Goal: Information Seeking & Learning: Learn about a topic

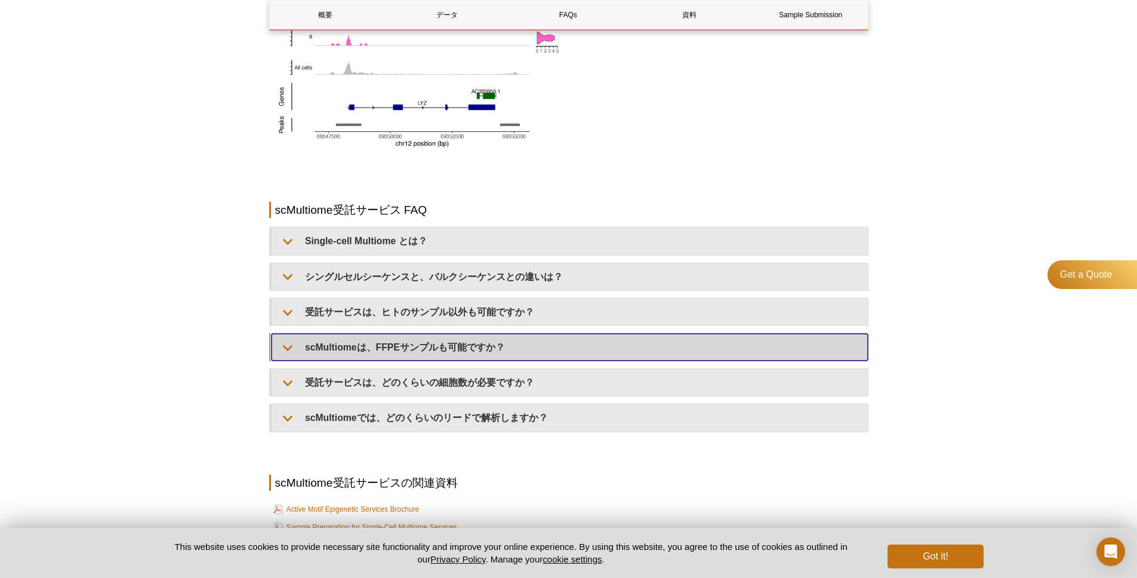
scroll to position [1321, 0]
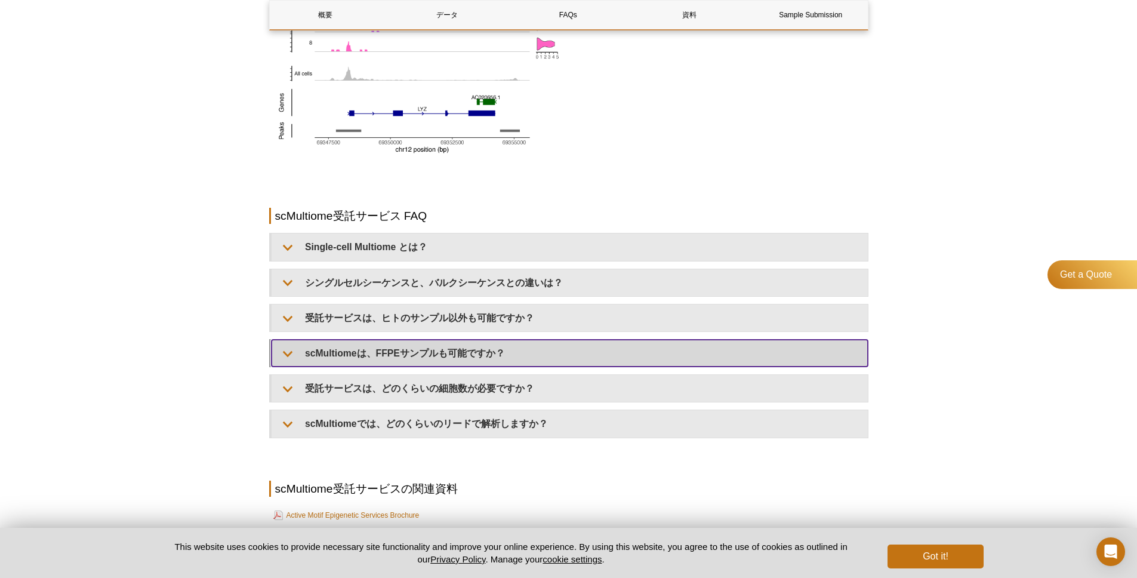
click at [383, 366] on summary "scMultiomeは、FFPEサンプルも可能ですか？​" at bounding box center [570, 353] width 597 height 27
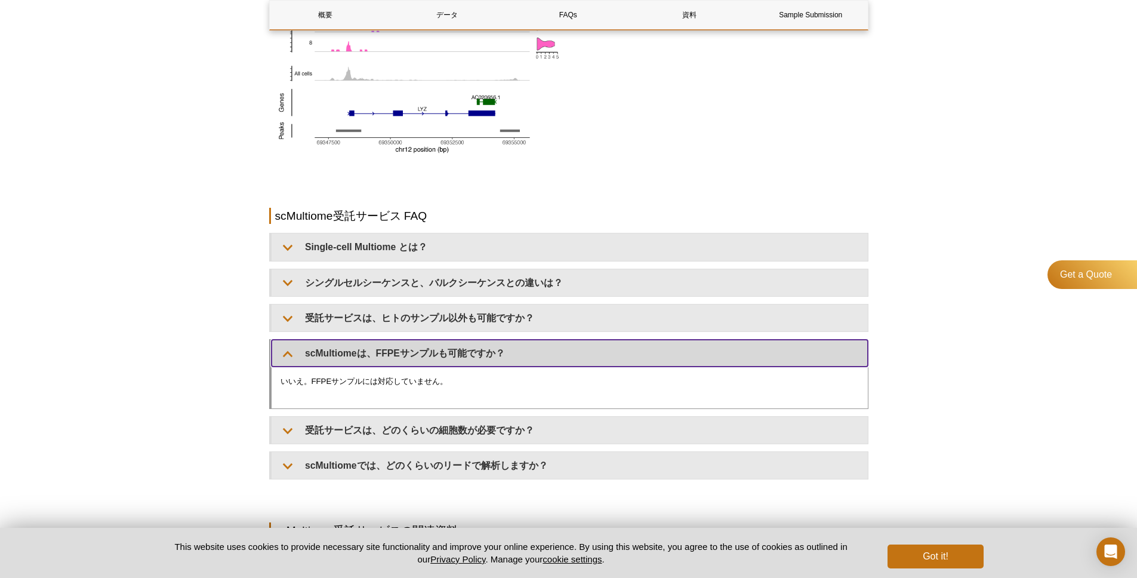
click at [385, 355] on summary "scMultiomeは、FFPEサンプルも可能ですか？​" at bounding box center [570, 353] width 597 height 27
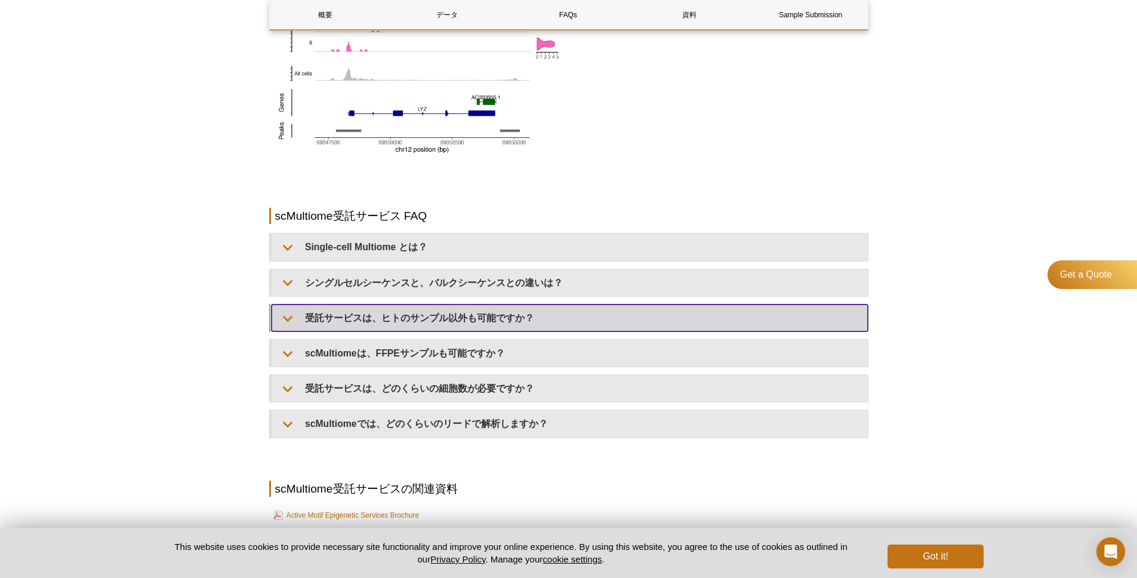
click at [387, 321] on summary "受託サービスは、ヒトのサンプル以外も可能ですか？" at bounding box center [570, 318] width 597 height 27
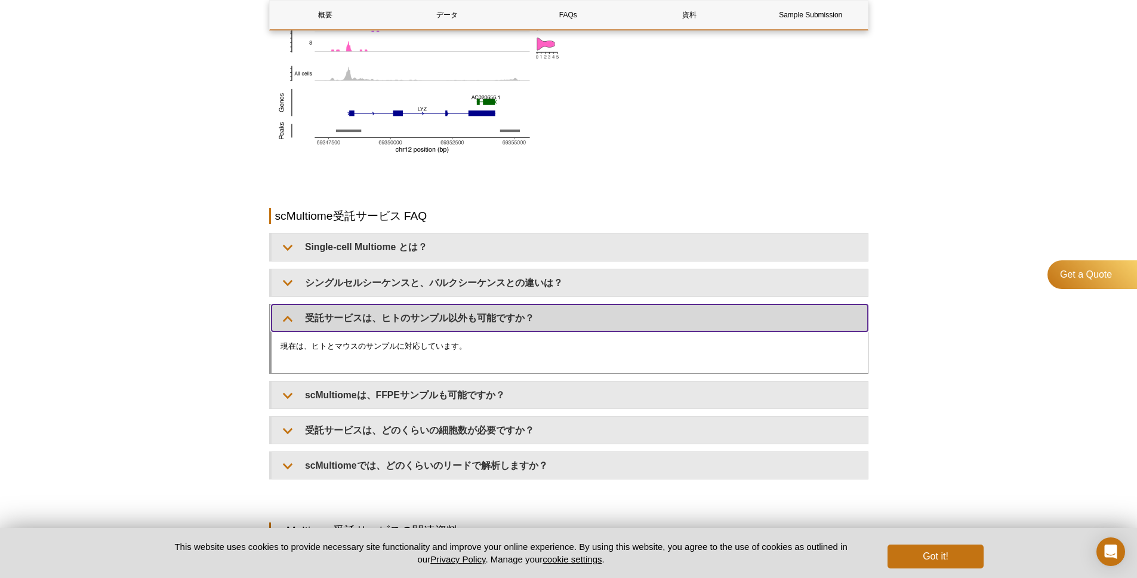
click at [387, 321] on summary "受託サービスは、ヒトのサンプル以外も可能ですか？" at bounding box center [570, 318] width 597 height 27
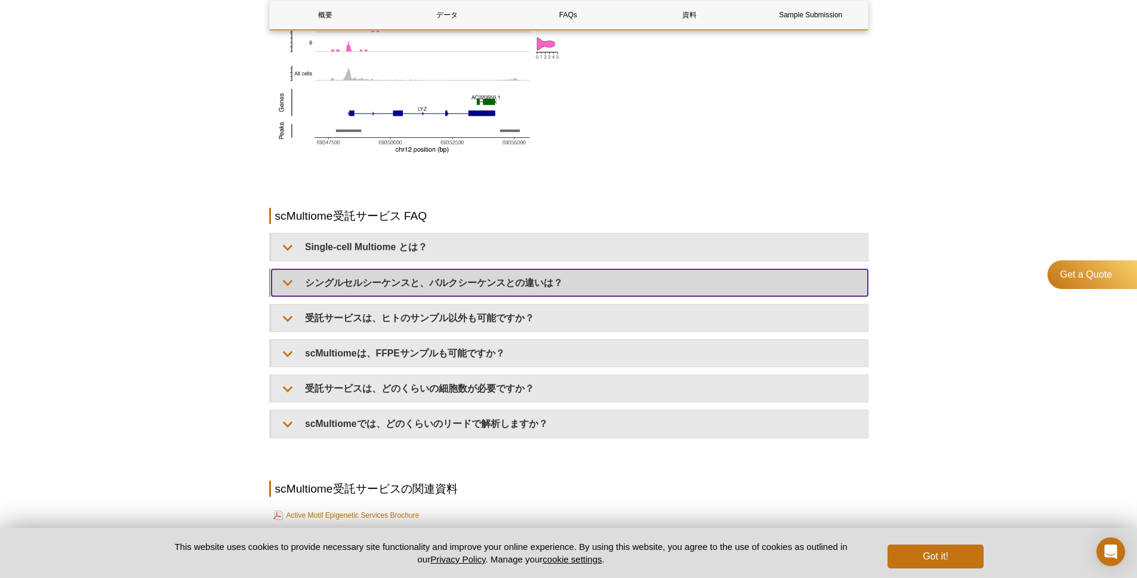
click at [391, 281] on summary "シングルセルシーケンスと、バルクシーケンスとの違いは？" at bounding box center [570, 282] width 597 height 27
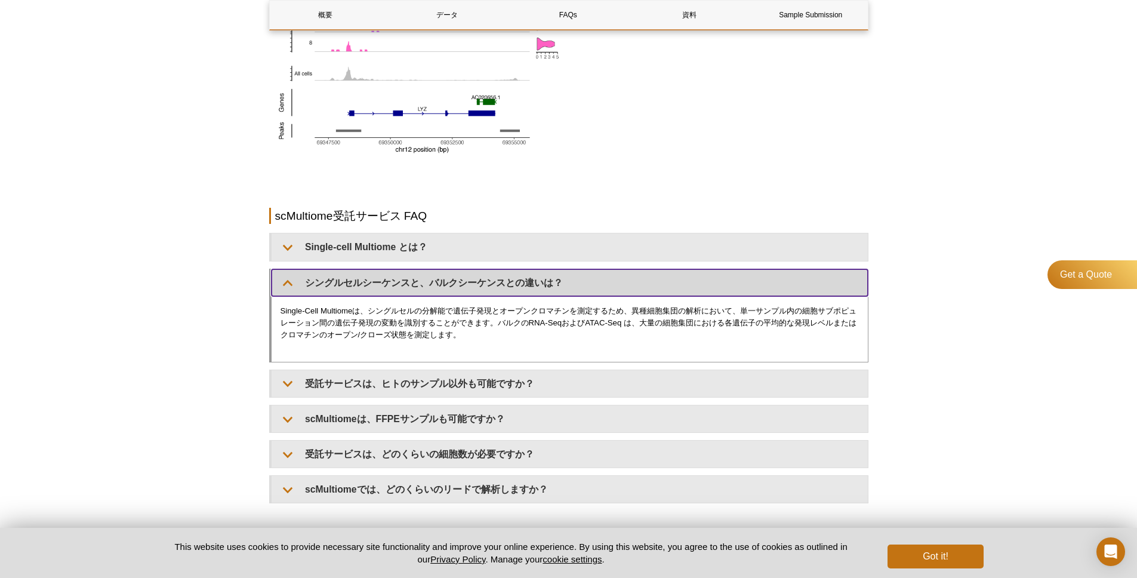
click at [391, 281] on summary "シングルセルシーケンスと、バルクシーケンスとの違いは？" at bounding box center [570, 282] width 597 height 27
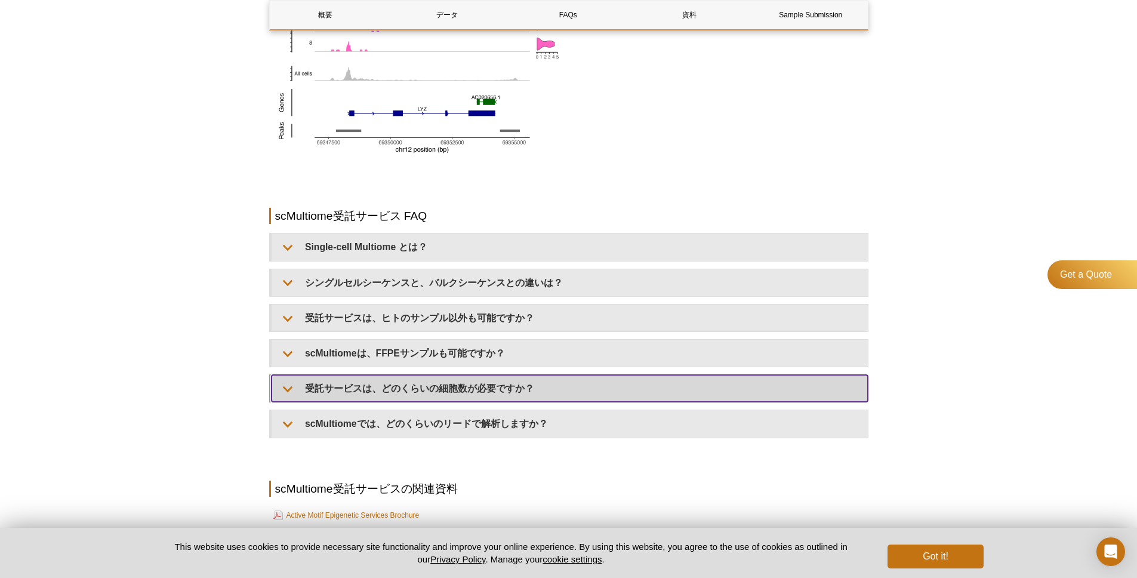
click at [359, 386] on summary "受託サービスは、どのくらいの細胞数が必要ですか？" at bounding box center [570, 388] width 597 height 27
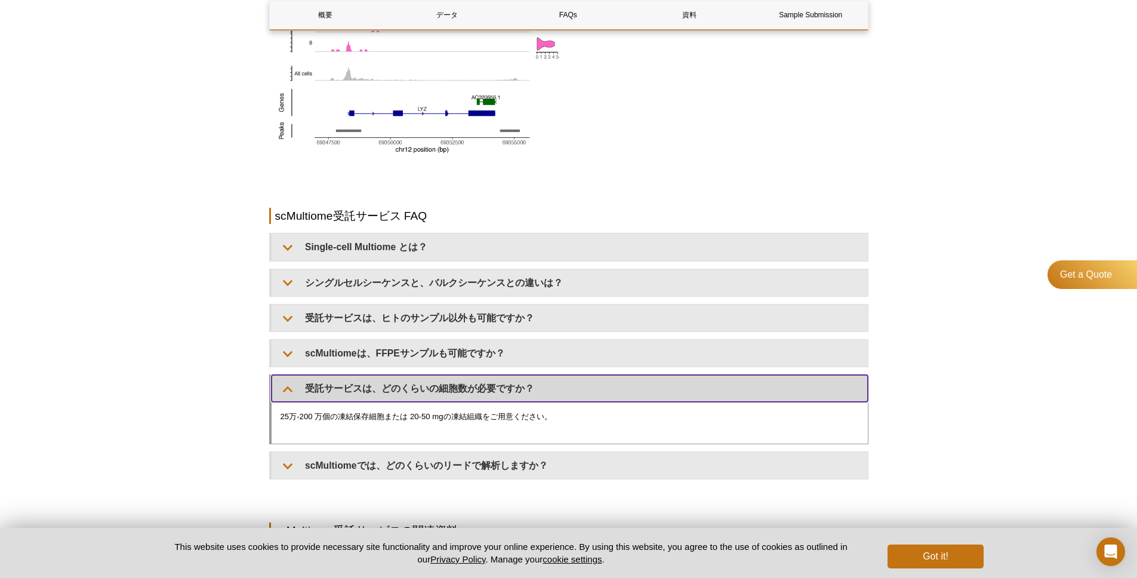
click at [359, 386] on summary "受託サービスは、どのくらいの細胞数が必要ですか？" at bounding box center [570, 388] width 597 height 27
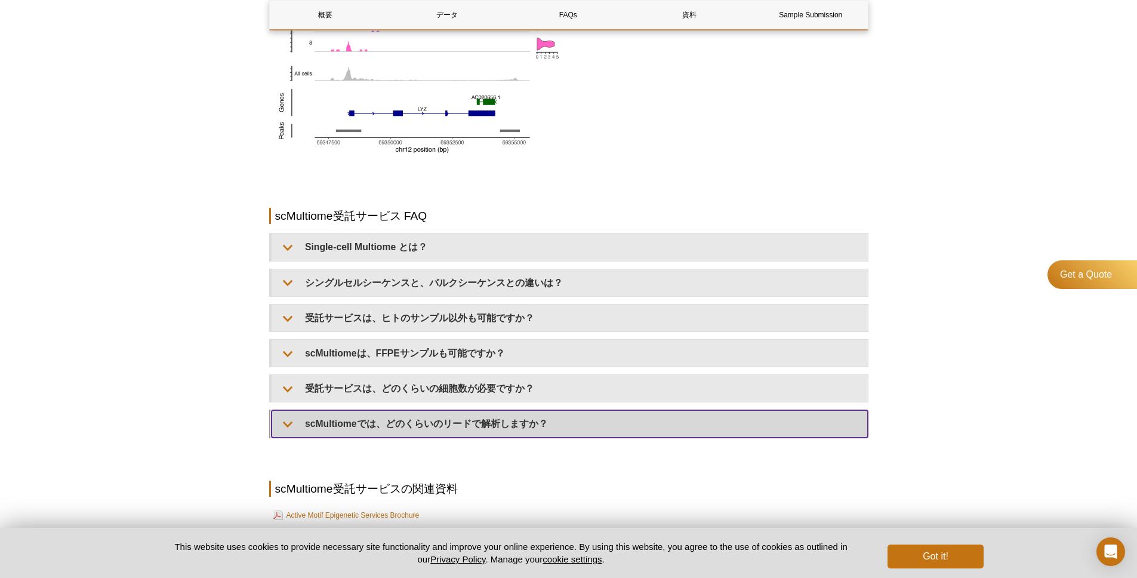
click at [349, 418] on summary "scMultiomeでは、どのくらいのリードで解析しますか？​" at bounding box center [570, 423] width 597 height 27
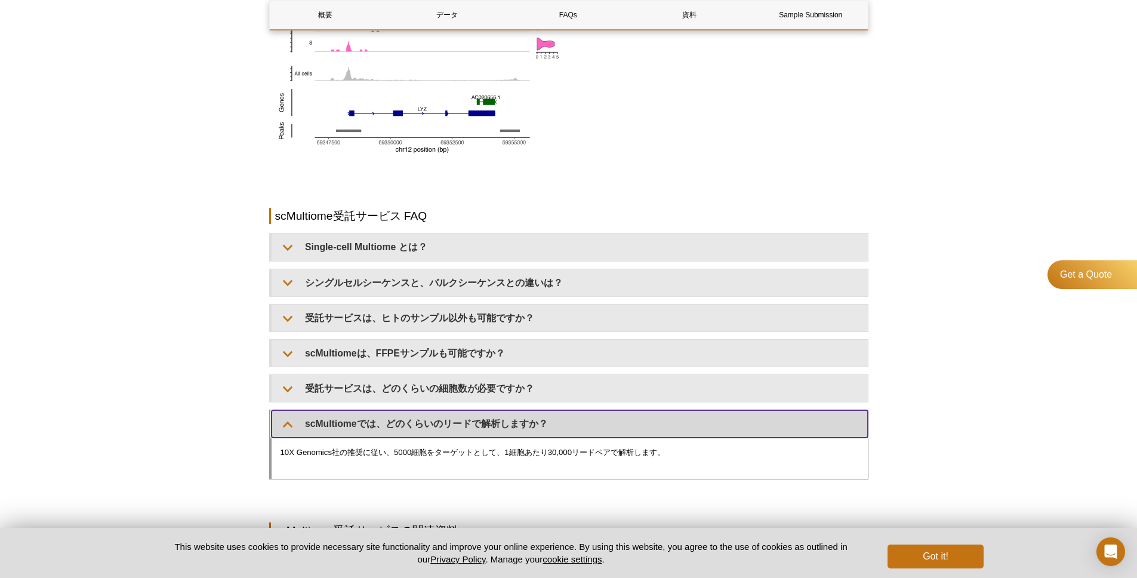
click at [349, 418] on summary "scMultiomeでは、どのくらいのリードで解析しますか？​" at bounding box center [570, 423] width 597 height 27
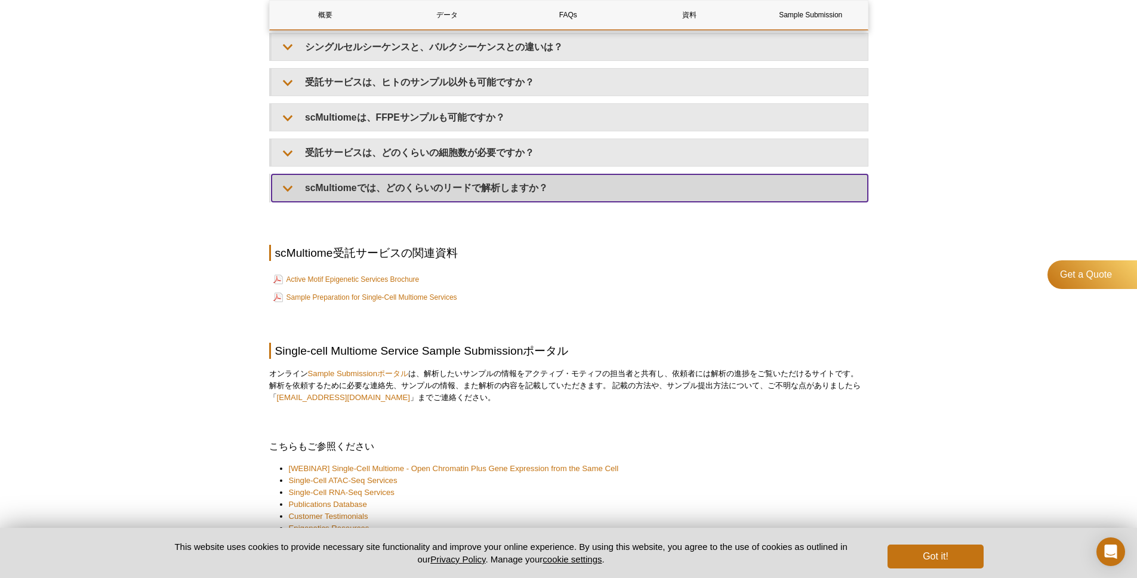
scroll to position [1564, 0]
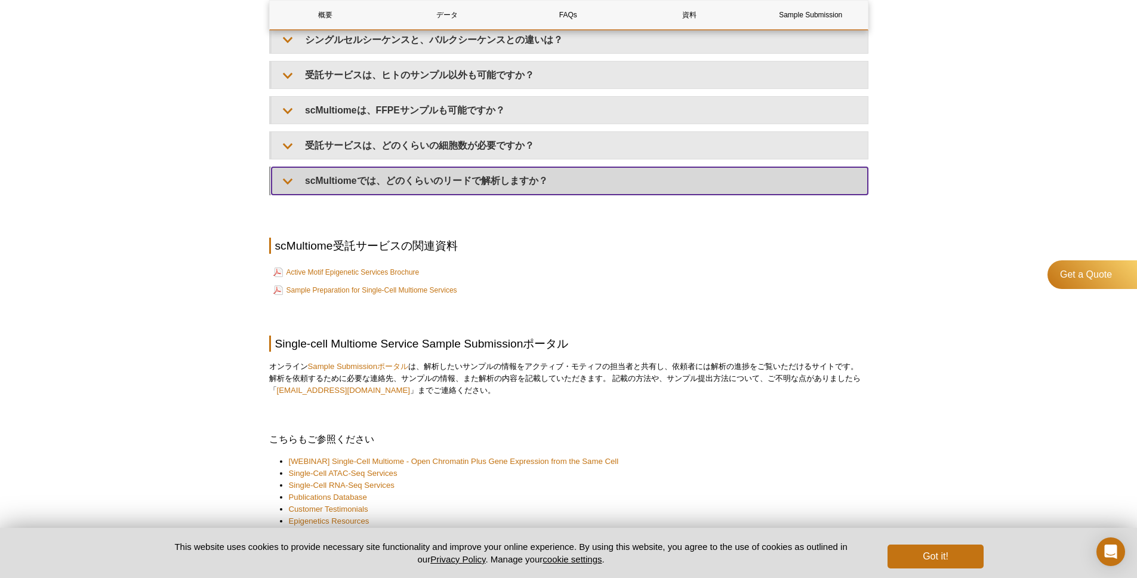
click at [525, 170] on summary "scMultiomeでは、どのくらいのリードで解析しますか？​" at bounding box center [570, 180] width 597 height 27
